Goal: Task Accomplishment & Management: Use online tool/utility

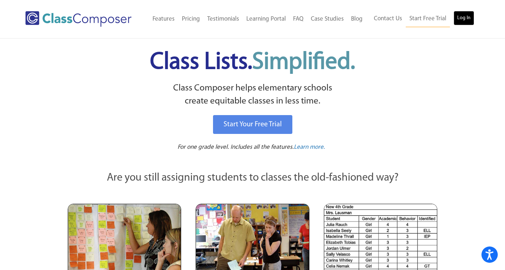
click at [464, 18] on link "Log In" at bounding box center [464, 18] width 21 height 14
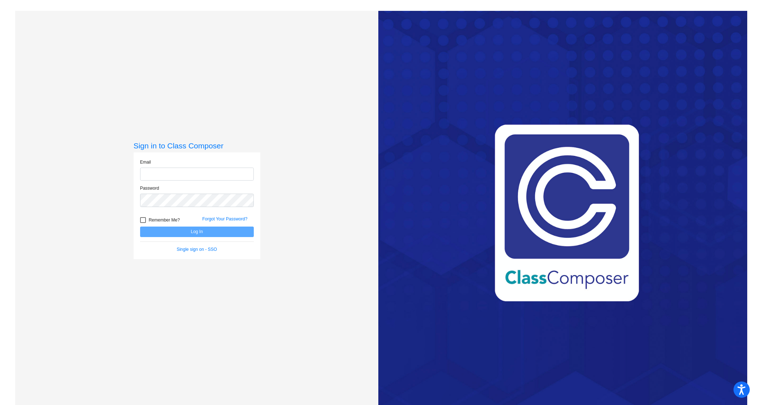
type input "[PERSON_NAME][EMAIL_ADDRESS][PERSON_NAME][DOMAIN_NAME]"
click at [201, 231] on button "Log In" at bounding box center [197, 232] width 114 height 11
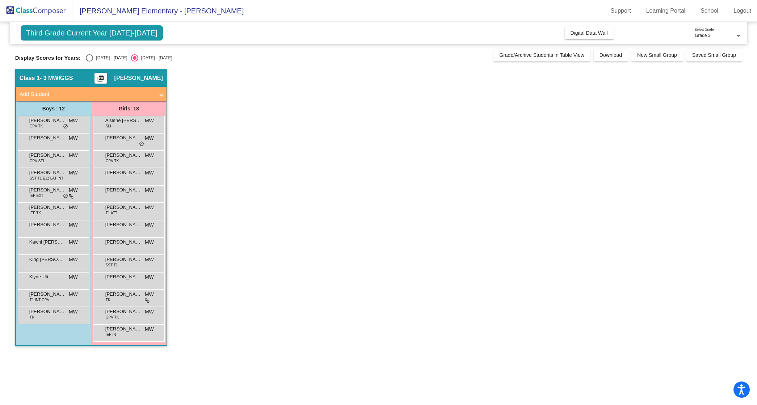
click at [100, 56] on div "[DATE] - [DATE]" at bounding box center [110, 58] width 34 height 7
click at [89, 62] on input "[DATE] - [DATE]" at bounding box center [89, 62] width 0 height 0
radio input "true"
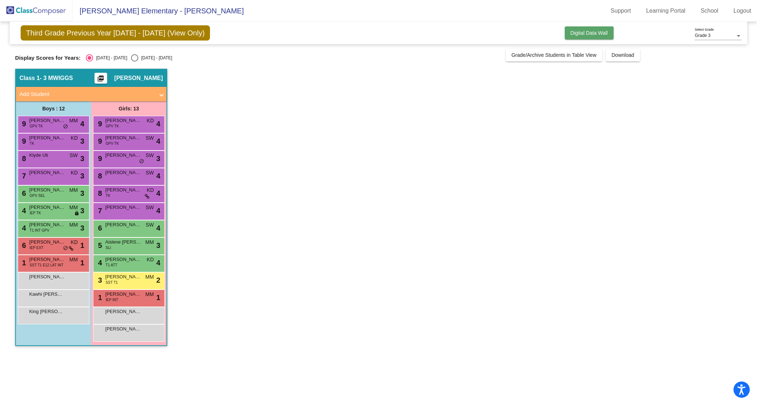
click at [595, 30] on span "Digital Data Wall" at bounding box center [589, 33] width 37 height 6
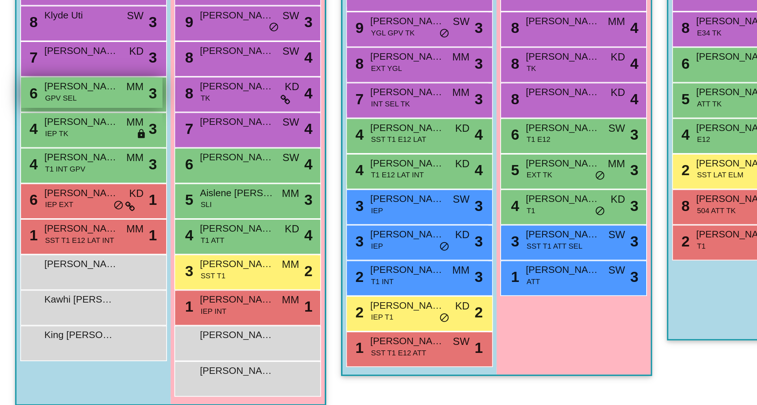
scroll to position [51, 0]
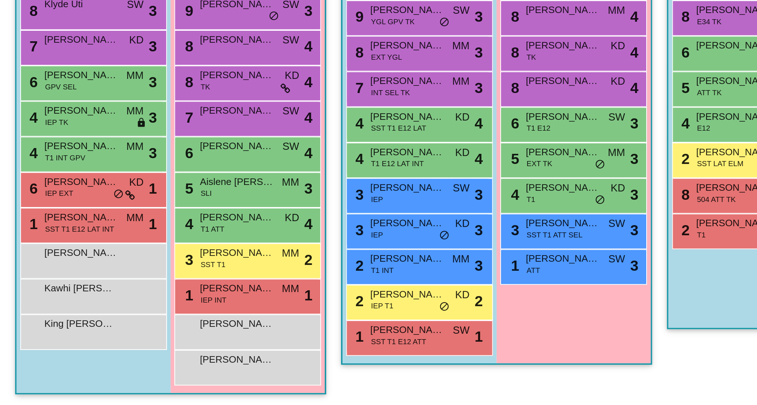
click at [423, 398] on div "Class 2 - 3 SWIGGS picture_as_pdf [PERSON_NAME] Add Student First Name Last Nam…" at bounding box center [382, 264] width 152 height 285
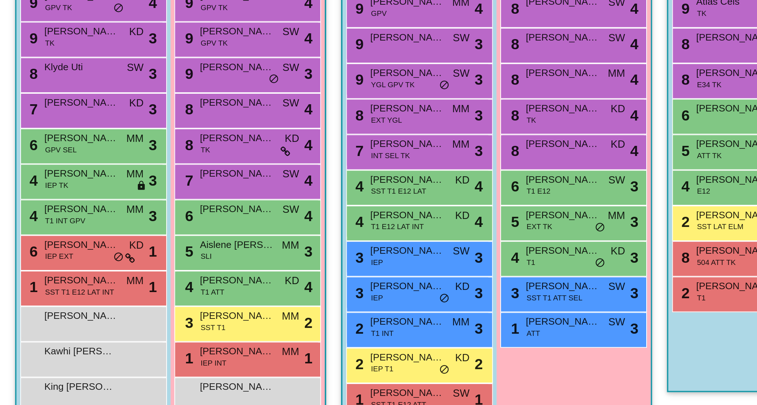
scroll to position [0, 0]
